Goal: Information Seeking & Learning: Find specific fact

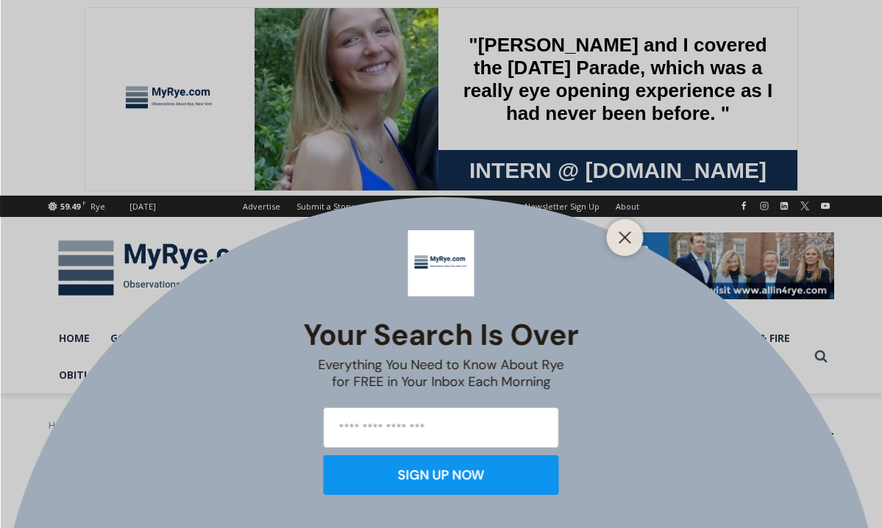
click at [357, 418] on div "Your Search is Over Everything You Need to Know About Rye for FREE in Your Inbo…" at bounding box center [441, 264] width 882 height 528
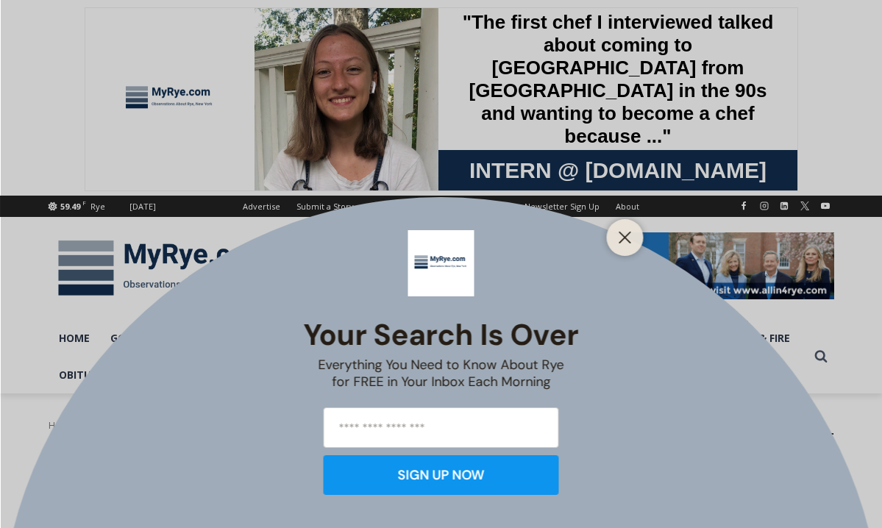
click at [5, 382] on div "Your Search is Over Everything You Need to Know About Rye for FREE in Your Inbo…" at bounding box center [441, 264] width 882 height 528
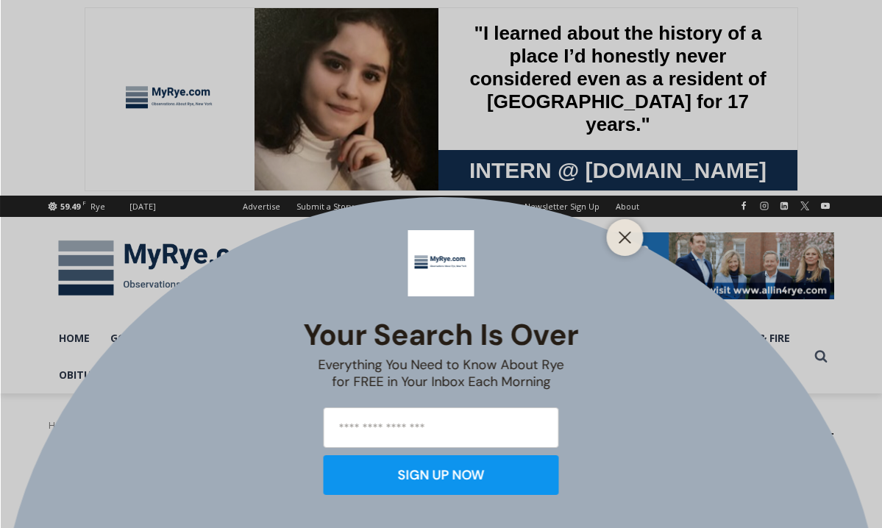
click at [21, 260] on div "Your Search is Over Everything You Need to Know About Rye for FREE in Your Inbo…" at bounding box center [441, 264] width 882 height 528
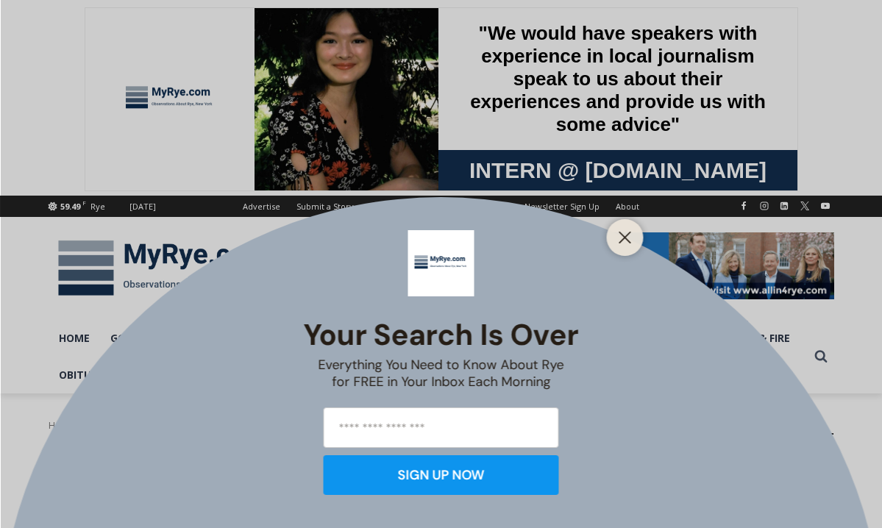
click at [21, 260] on div "Your Search is Over Everything You Need to Know About Rye for FREE in Your Inbo…" at bounding box center [441, 264] width 882 height 528
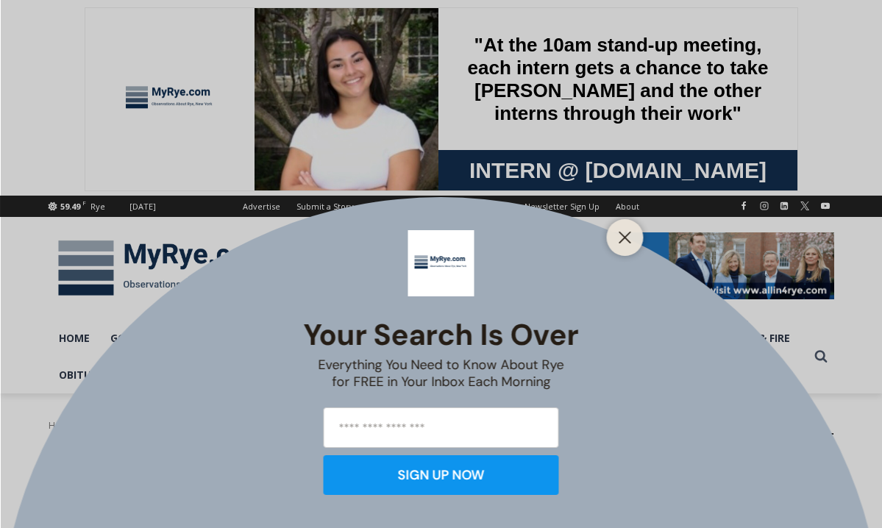
click at [21, 260] on div "Your Search is Over Everything You Need to Know About Rye for FREE in Your Inbo…" at bounding box center [441, 264] width 882 height 528
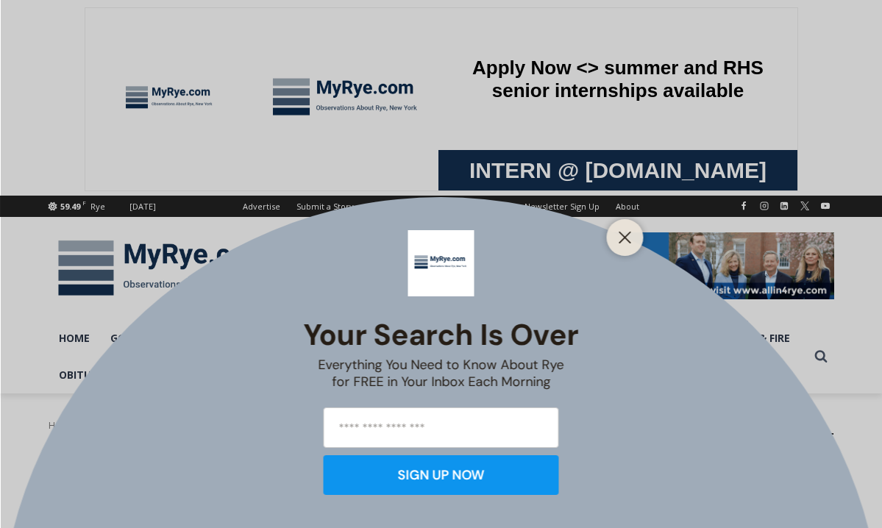
click at [149, 230] on div "Your Search is Over Everything You Need to Know About Rye for FREE in Your Inbo…" at bounding box center [441, 264] width 882 height 528
click at [624, 231] on icon "Close" at bounding box center [625, 237] width 13 height 13
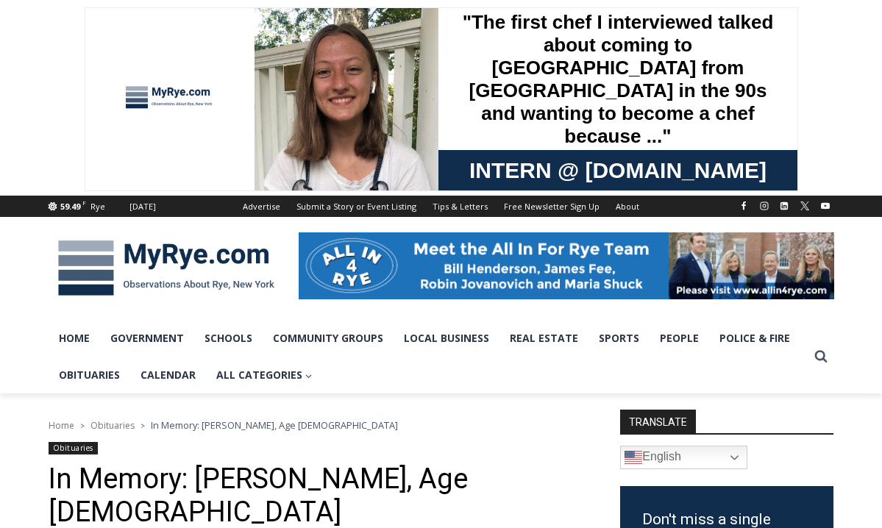
click at [469, 435] on header "Home > Obituaries > In Memory: [PERSON_NAME], Age [DEMOGRAPHIC_DATA] Obituaries…" at bounding box center [315, 487] width 533 height 139
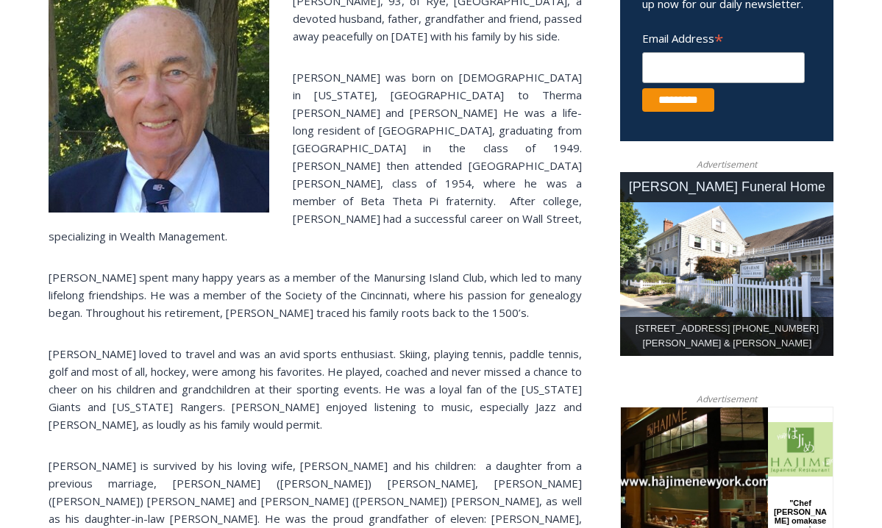
scroll to position [618, 0]
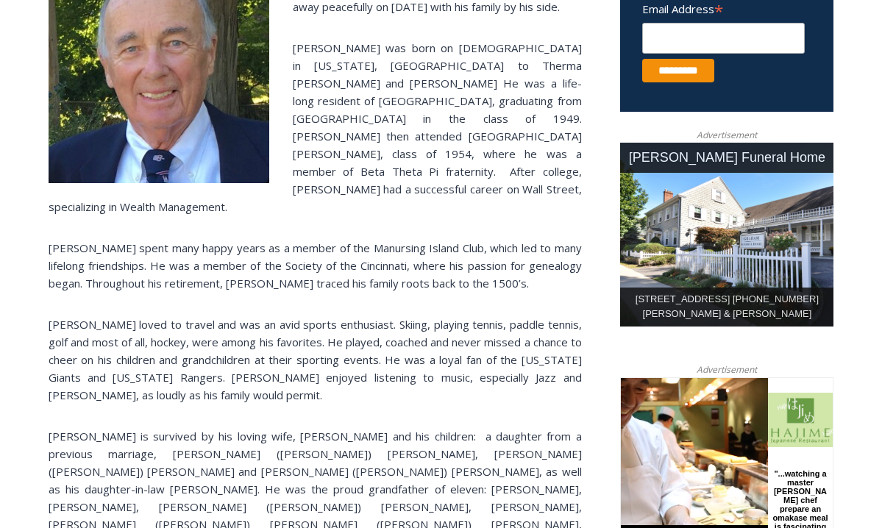
click at [315, 450] on div "[PERSON_NAME], 93, of Rye, [GEOGRAPHIC_DATA], a devoted husband, father, grandf…" at bounding box center [315, 360] width 533 height 796
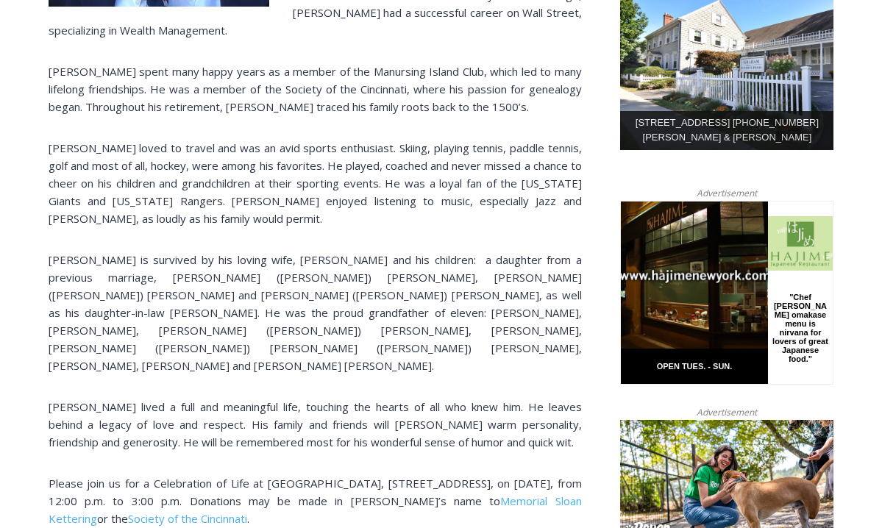
scroll to position [824, 0]
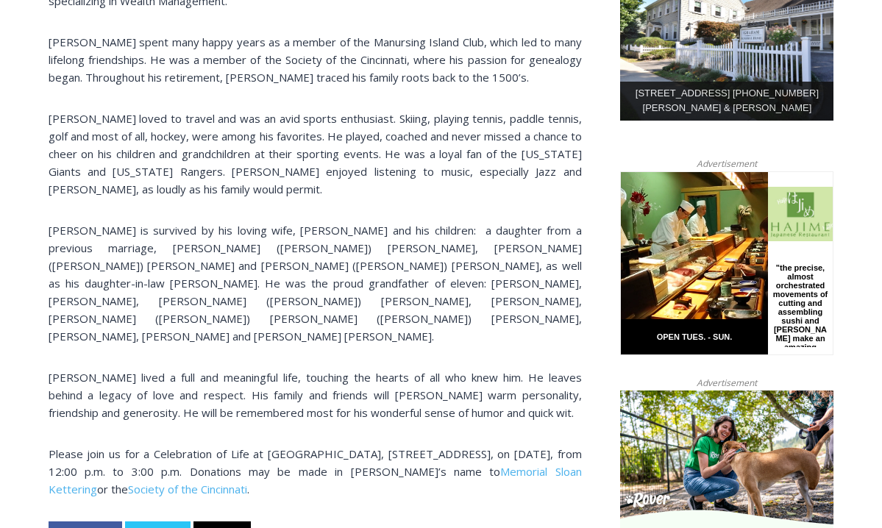
click at [259, 110] on p "[PERSON_NAME] loved to travel and was an avid sports enthusiast. Skiing, playin…" at bounding box center [315, 154] width 533 height 88
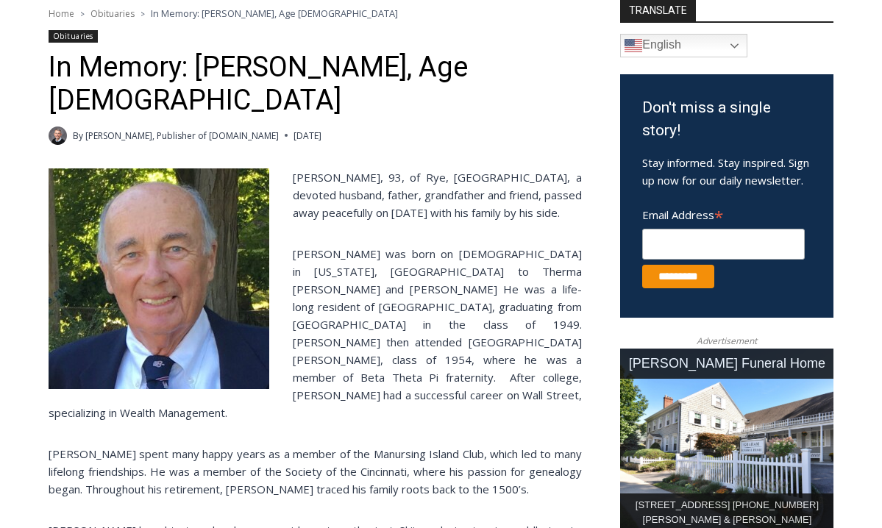
scroll to position [382, 0]
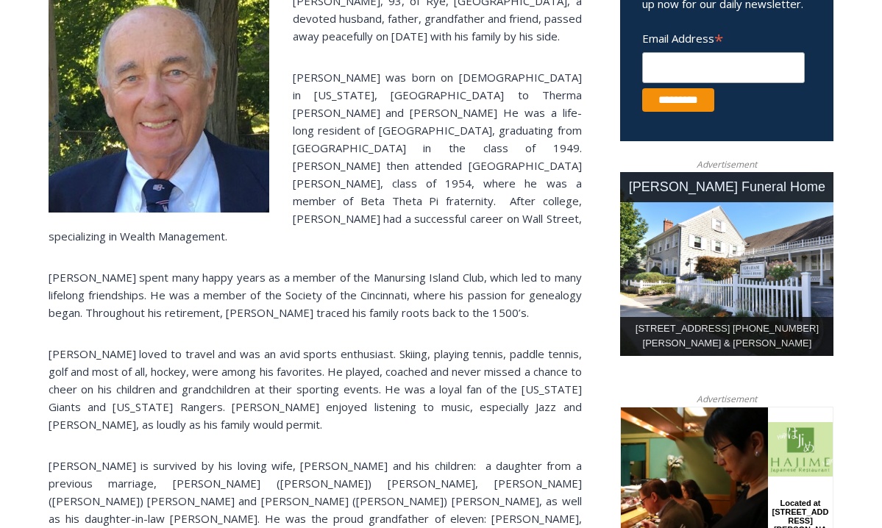
scroll to position [647, 0]
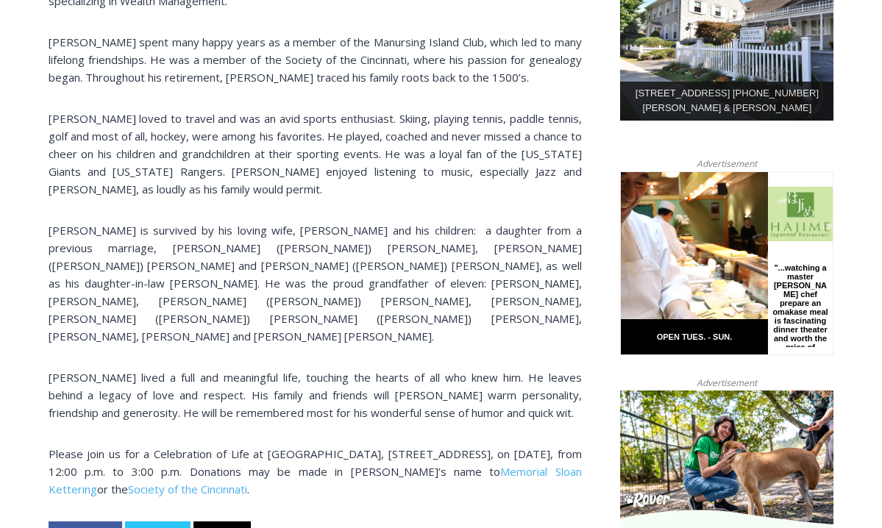
scroll to position [853, 0]
